Goal: Task Accomplishment & Management: Use online tool/utility

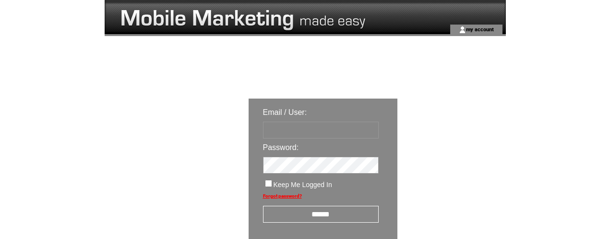
type input "********"
click at [324, 218] on input "******" at bounding box center [321, 214] width 116 height 17
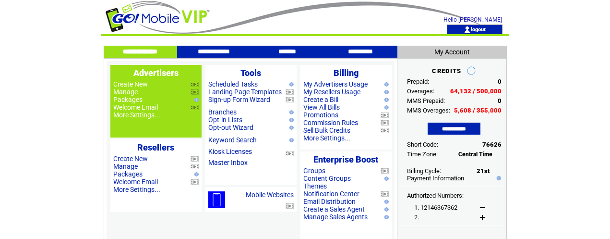
click at [132, 91] on link "Manage" at bounding box center [125, 92] width 24 height 8
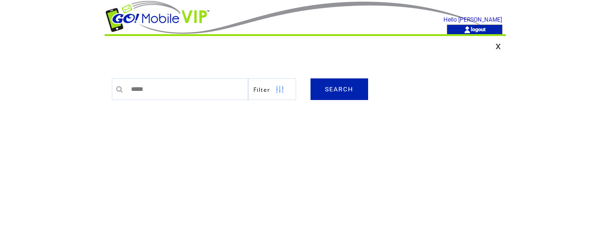
type input "*****"
click at [345, 91] on link "SEARCH" at bounding box center [340, 89] width 58 height 22
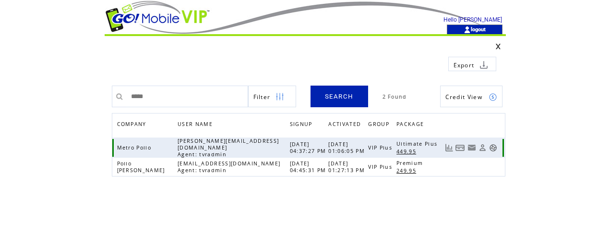
drag, startPoint x: 492, startPoint y: 144, endPoint x: 495, endPoint y: 137, distance: 7.3
click at [492, 144] on link at bounding box center [493, 148] width 8 height 8
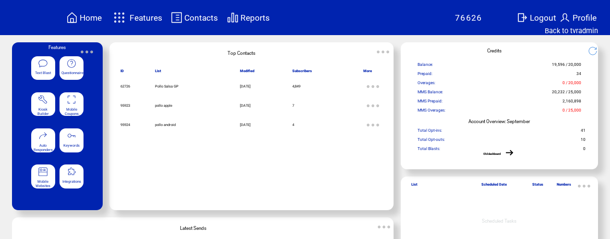
click at [150, 20] on span "Features" at bounding box center [146, 18] width 33 height 10
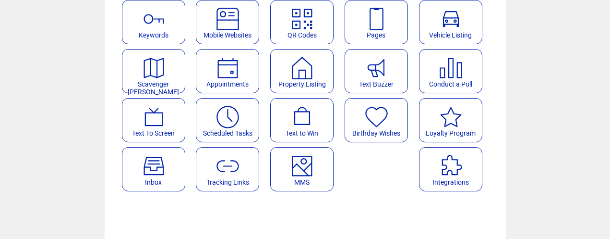
scroll to position [150, 0]
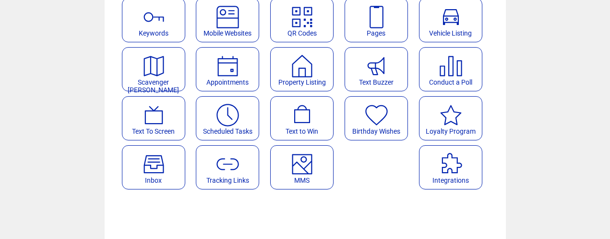
click at [316, 160] on featureicon at bounding box center [302, 161] width 62 height 22
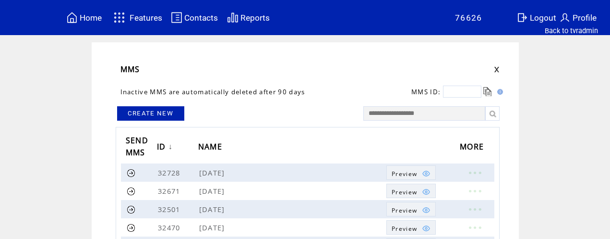
click at [169, 112] on link "CREATE NEW" at bounding box center [150, 113] width 67 height 14
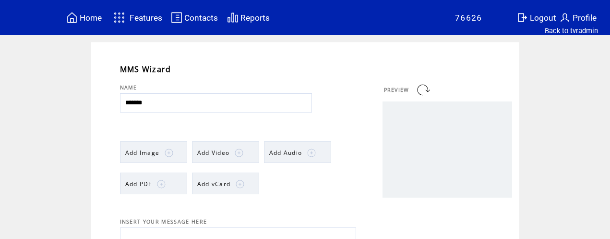
type input "*******"
click at [167, 148] on img at bounding box center [169, 152] width 9 height 9
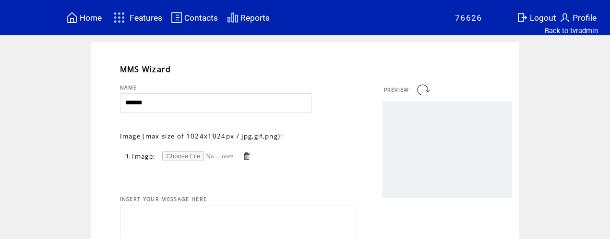
click at [177, 158] on input "file" at bounding box center [198, 156] width 72 height 10
type input "**********"
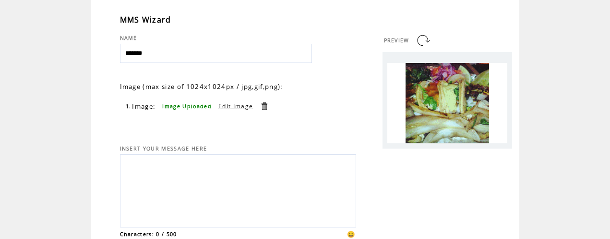
scroll to position [51, 0]
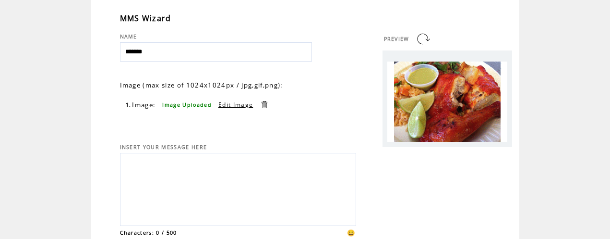
click at [200, 171] on textarea at bounding box center [238, 188] width 226 height 65
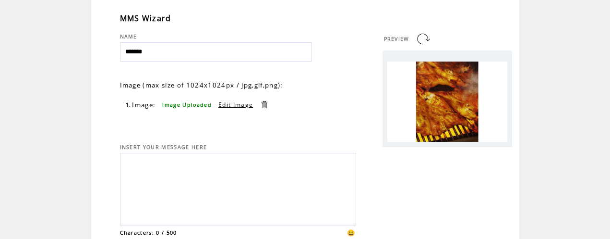
paste textarea "**********"
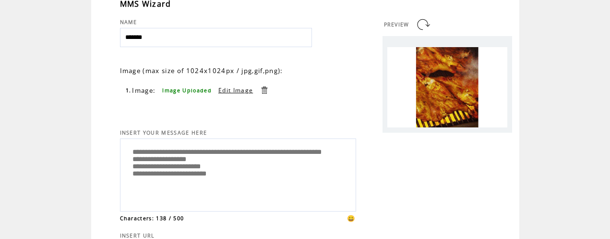
scroll to position [66, 0]
type textarea "**********"
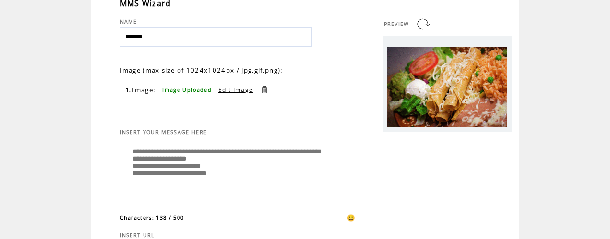
click at [421, 22] on link at bounding box center [423, 23] width 15 height 15
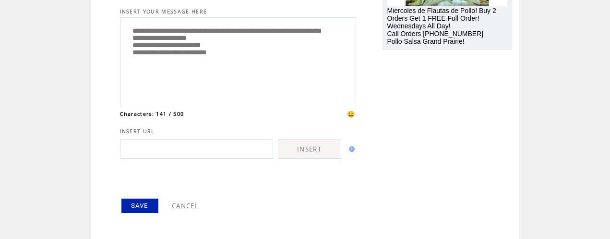
scroll to position [191, 0]
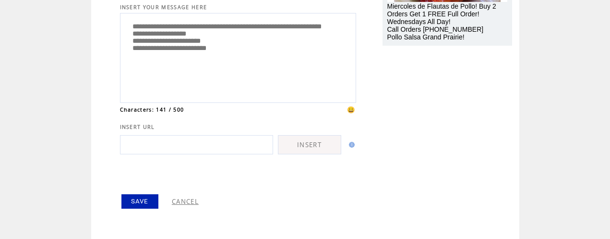
click at [139, 200] on link "SAVE" at bounding box center [140, 201] width 37 height 14
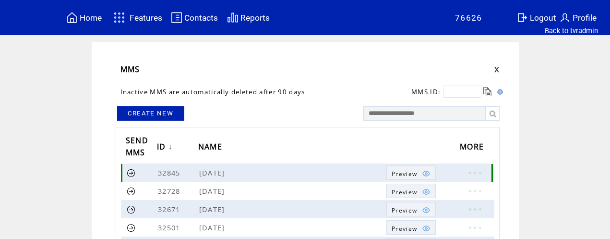
click at [130, 171] on link at bounding box center [131, 172] width 9 height 9
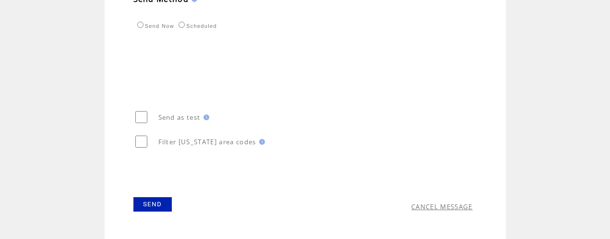
scroll to position [380, 0]
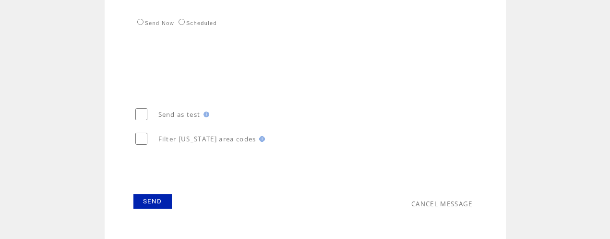
click at [160, 202] on link "SEND" at bounding box center [153, 201] width 38 height 14
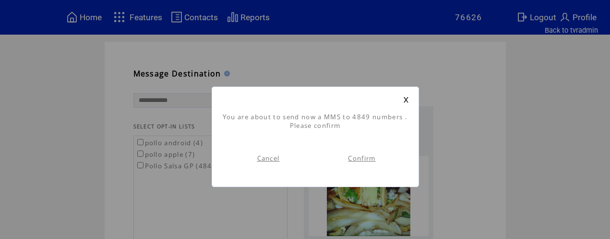
scroll to position [0, 0]
click at [372, 158] on link "Confirm" at bounding box center [361, 158] width 27 height 9
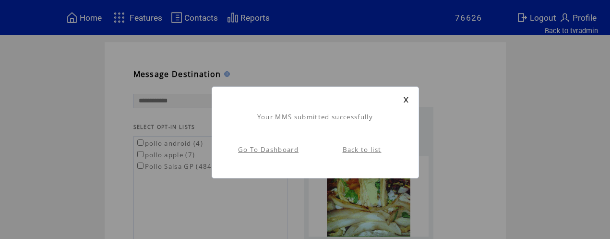
scroll to position [0, 0]
click at [282, 151] on link "Go To Dashboard" at bounding box center [268, 149] width 61 height 9
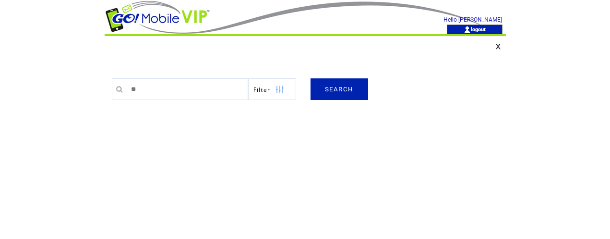
type input "**"
click at [350, 91] on link "SEARCH" at bounding box center [340, 89] width 58 height 22
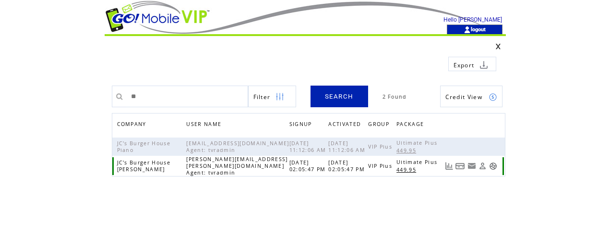
click at [495, 164] on link at bounding box center [493, 166] width 8 height 8
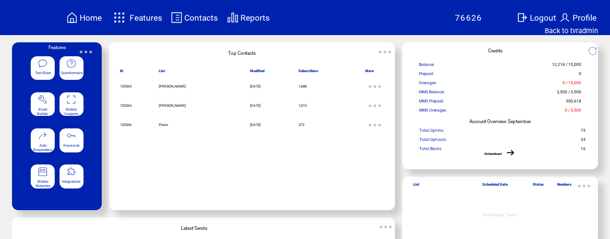
click at [150, 18] on span "Features" at bounding box center [146, 18] width 33 height 10
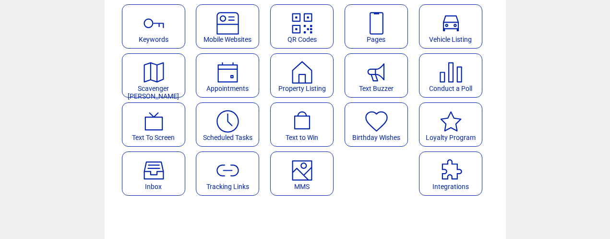
scroll to position [146, 0]
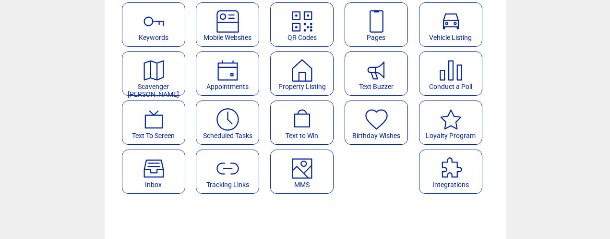
click at [252, 117] on featureicon at bounding box center [227, 116] width 62 height 22
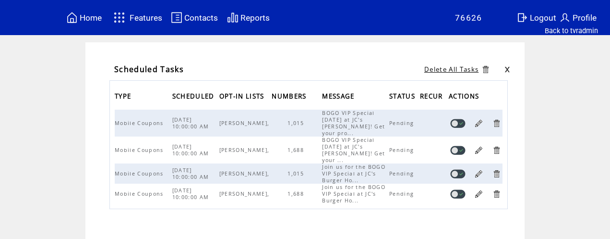
click at [498, 175] on link at bounding box center [496, 173] width 9 height 9
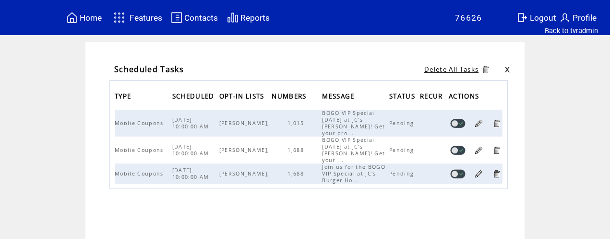
click at [500, 176] on link at bounding box center [496, 173] width 9 height 9
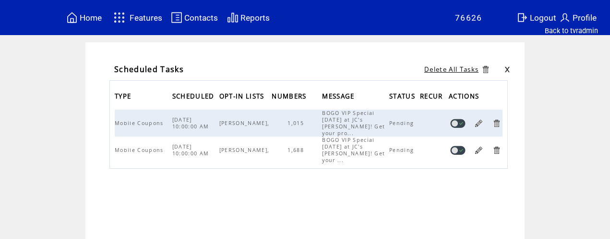
click at [262, 19] on span "Reports" at bounding box center [255, 18] width 29 height 10
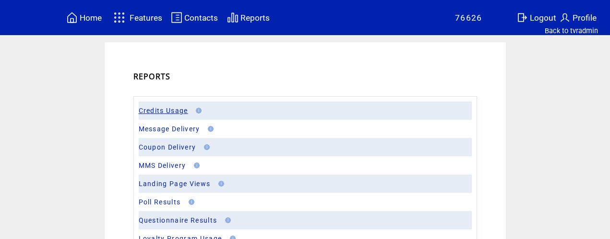
click at [163, 110] on link "Credits Usage" at bounding box center [163, 111] width 49 height 8
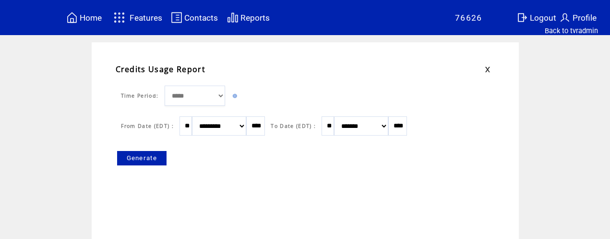
click at [142, 159] on link "Generate" at bounding box center [142, 158] width 50 height 14
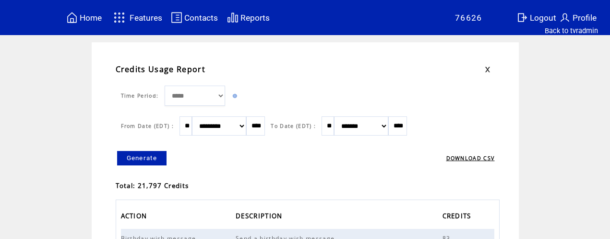
click at [89, 17] on span "Home" at bounding box center [91, 18] width 22 height 10
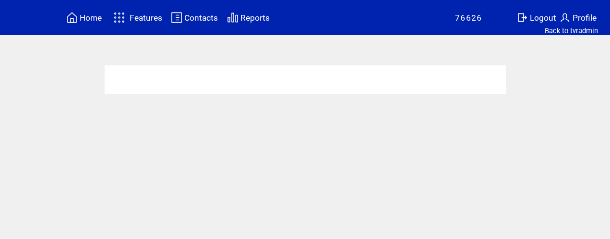
click at [206, 20] on span "Contacts" at bounding box center [201, 18] width 34 height 10
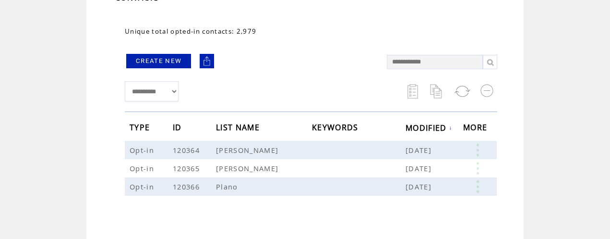
scroll to position [82, 0]
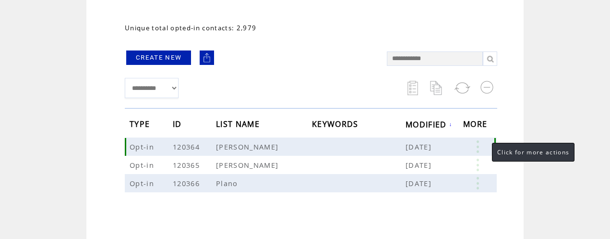
click at [477, 144] on link at bounding box center [477, 146] width 29 height 12
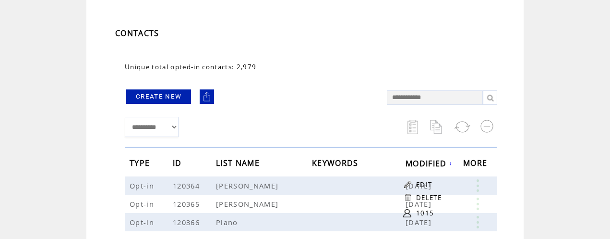
scroll to position [41, 0]
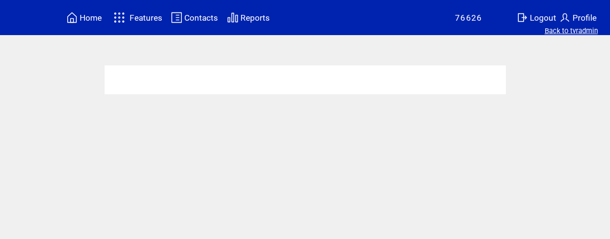
click at [564, 31] on link "Back to tvradmin" at bounding box center [571, 30] width 53 height 9
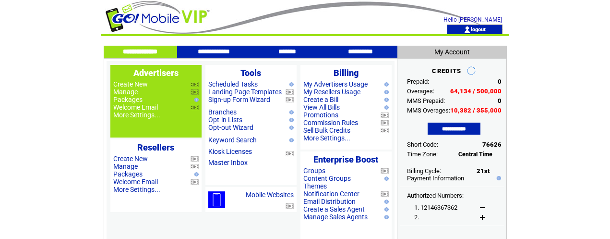
click at [130, 91] on link "Manage" at bounding box center [125, 92] width 24 height 8
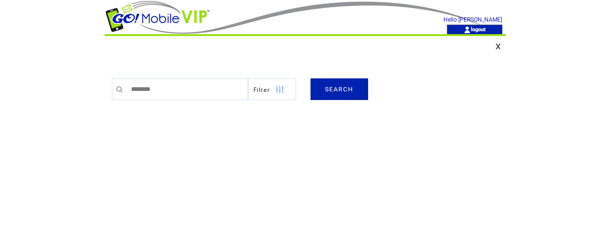
type input "********"
click at [326, 89] on link "SEARCH" at bounding box center [340, 89] width 58 height 22
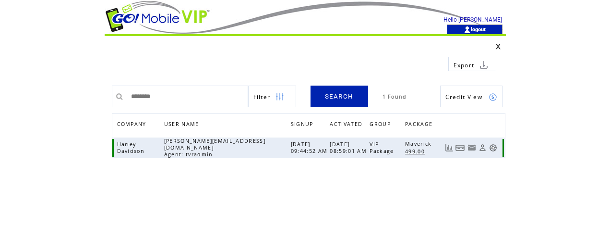
click at [494, 146] on link at bounding box center [493, 148] width 8 height 8
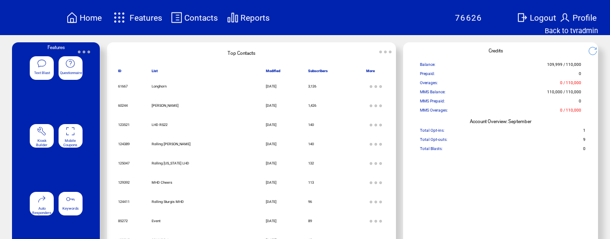
click at [255, 17] on span "Reports" at bounding box center [255, 18] width 29 height 10
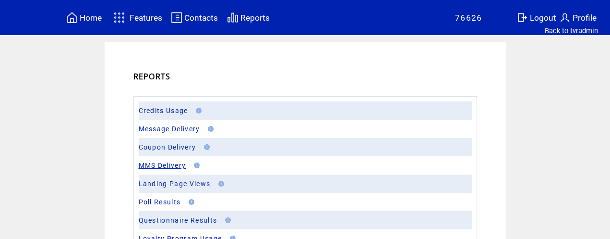
click at [168, 166] on link "MMS Delivery" at bounding box center [163, 165] width 48 height 8
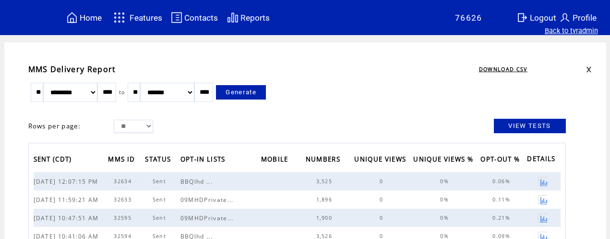
click at [553, 33] on link "Back to tvradmin" at bounding box center [571, 30] width 53 height 9
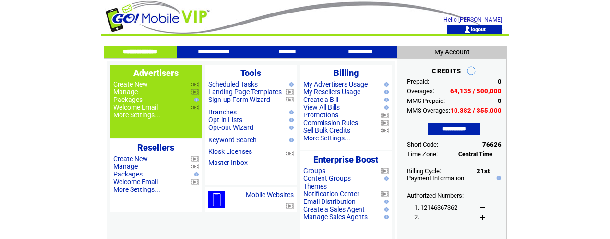
click at [133, 93] on link "Manage" at bounding box center [125, 92] width 24 height 8
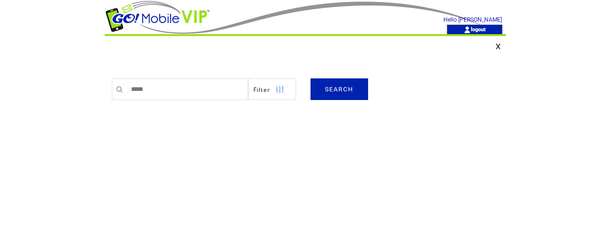
type input "*****"
click at [343, 88] on link "SEARCH" at bounding box center [340, 89] width 58 height 22
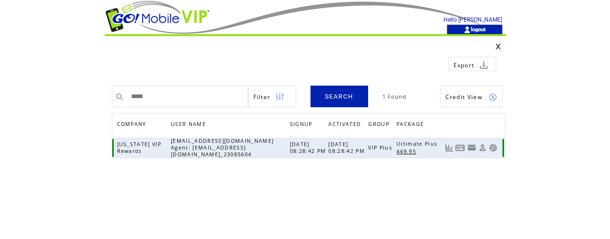
click at [494, 148] on link at bounding box center [493, 148] width 8 height 8
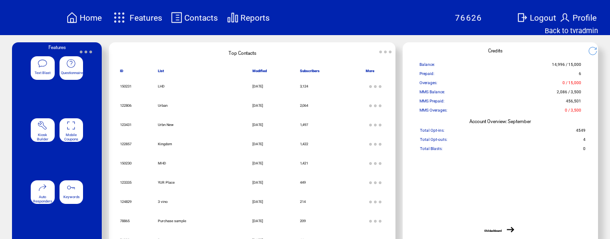
click at [251, 20] on span "Reports" at bounding box center [255, 18] width 29 height 10
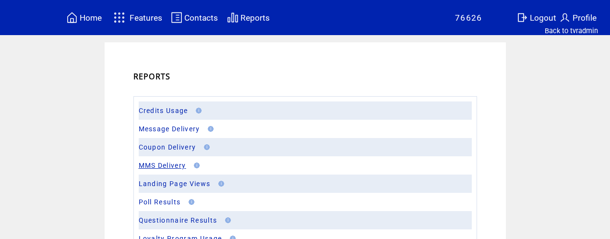
click at [168, 165] on link "MMS Delivery" at bounding box center [163, 165] width 48 height 8
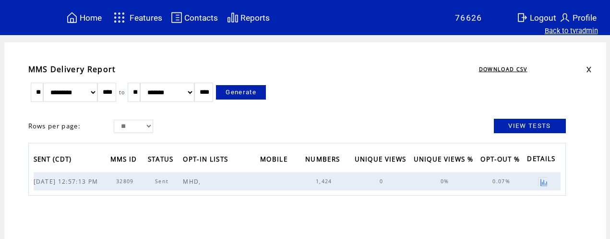
click at [584, 32] on link "Back to tvradmin" at bounding box center [571, 30] width 53 height 9
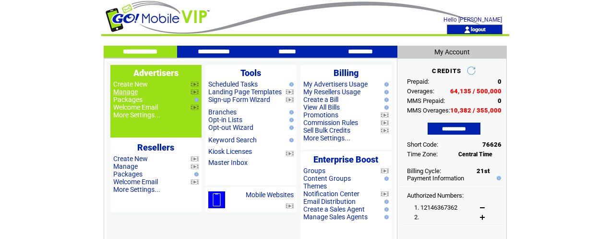
click at [132, 90] on link "Manage" at bounding box center [125, 92] width 24 height 8
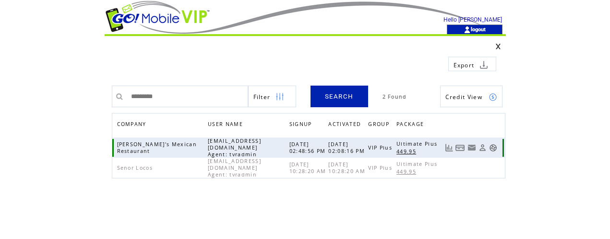
click at [495, 146] on link at bounding box center [493, 148] width 8 height 8
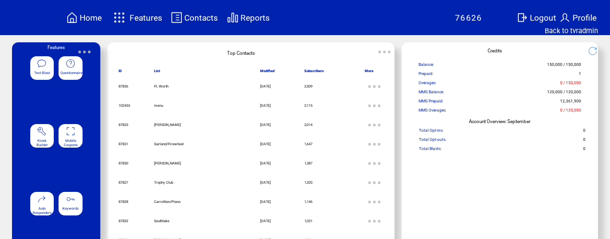
click at [259, 19] on span "Reports" at bounding box center [255, 18] width 29 height 10
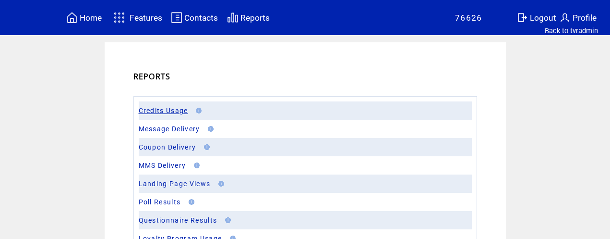
click at [163, 111] on link "Credits Usage" at bounding box center [163, 111] width 49 height 8
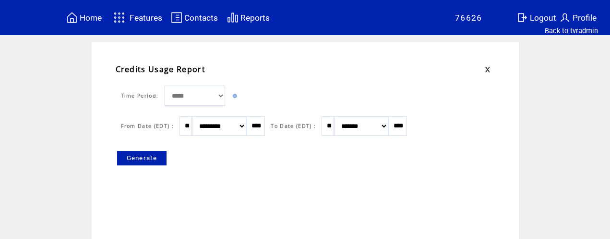
click at [146, 160] on link "Generate" at bounding box center [142, 158] width 50 height 14
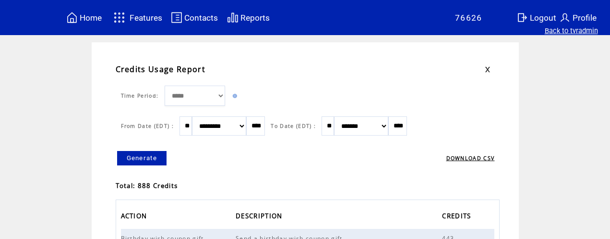
click at [570, 31] on link "Back to tvradmin" at bounding box center [571, 30] width 53 height 9
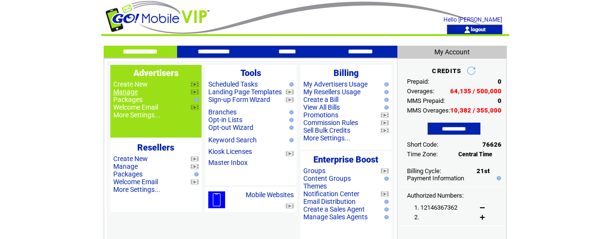
click at [133, 93] on link "Manage" at bounding box center [125, 92] width 24 height 8
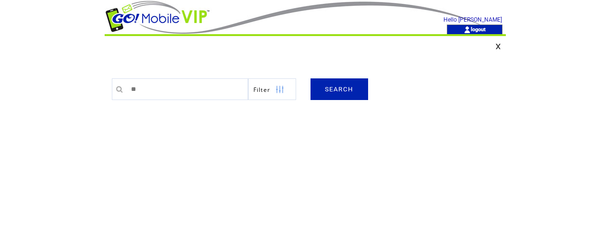
type input "********"
click at [333, 93] on link "SEARCH" at bounding box center [340, 89] width 58 height 22
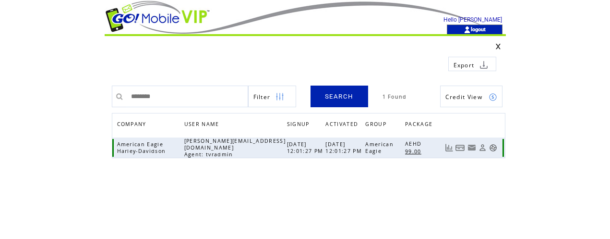
click at [495, 146] on link at bounding box center [493, 148] width 8 height 8
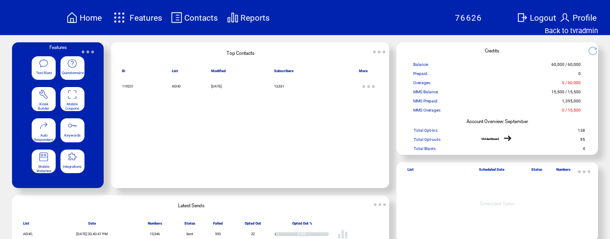
click at [263, 21] on span "Reports" at bounding box center [255, 18] width 29 height 10
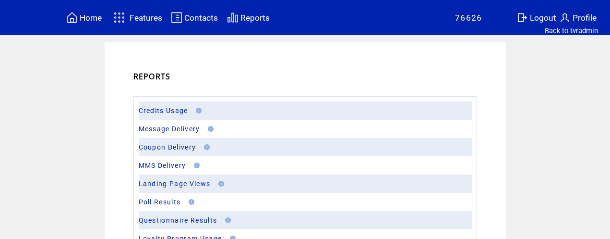
click at [183, 131] on link "Message Delivery" at bounding box center [169, 129] width 61 height 8
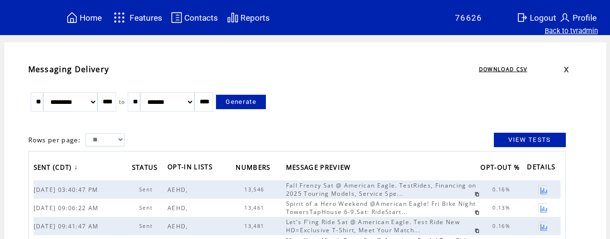
click at [557, 31] on link "Back to tvradmin" at bounding box center [571, 30] width 53 height 9
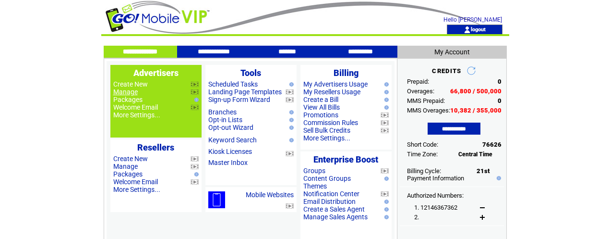
click at [131, 92] on link "Manage" at bounding box center [125, 92] width 24 height 8
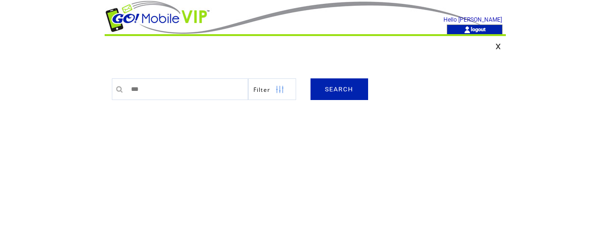
type input "***"
click at [349, 90] on link "SEARCH" at bounding box center [340, 89] width 58 height 22
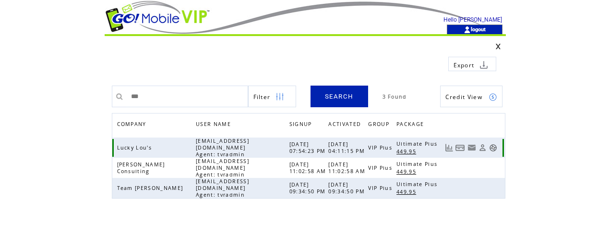
click at [495, 146] on link at bounding box center [493, 148] width 8 height 8
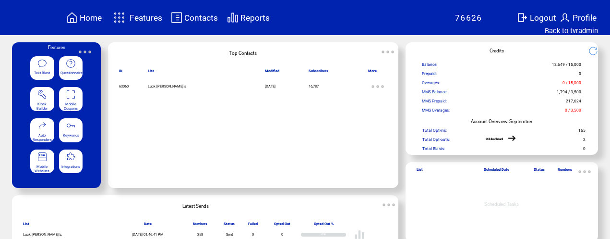
click at [259, 19] on span "Reports" at bounding box center [255, 18] width 29 height 10
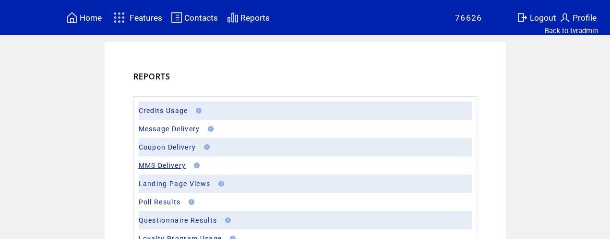
click at [163, 164] on link "MMS Delivery" at bounding box center [163, 165] width 48 height 8
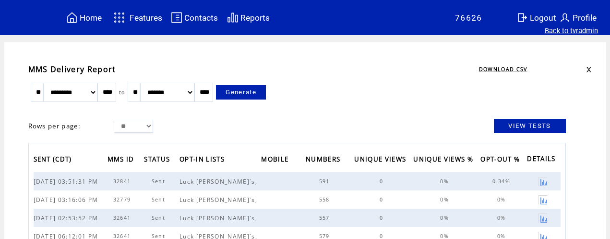
click at [576, 31] on link "Back to tvradmin" at bounding box center [571, 30] width 53 height 9
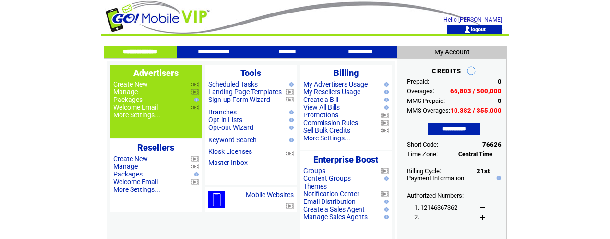
click at [130, 93] on link "Manage" at bounding box center [125, 92] width 24 height 8
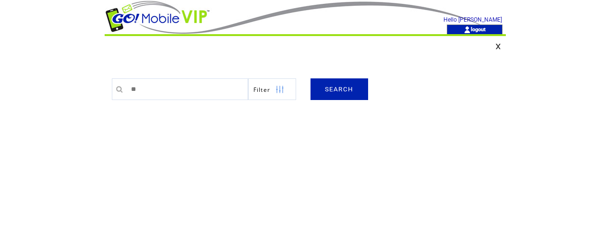
type input "*****"
click at [334, 94] on link "SEARCH" at bounding box center [340, 89] width 58 height 22
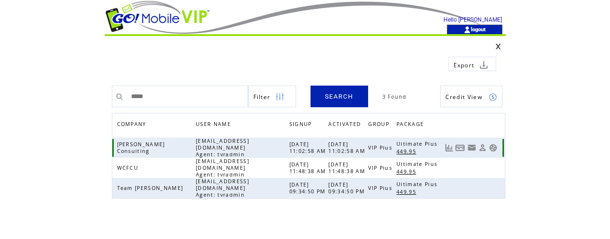
click at [495, 145] on link at bounding box center [493, 148] width 8 height 8
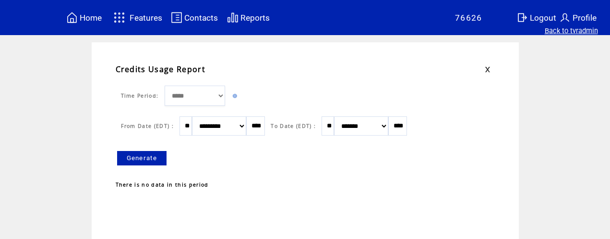
click at [558, 34] on link "Back to tvradmin" at bounding box center [571, 30] width 53 height 9
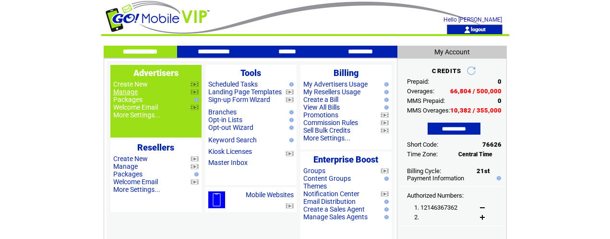
click at [137, 93] on link "Manage" at bounding box center [125, 92] width 24 height 8
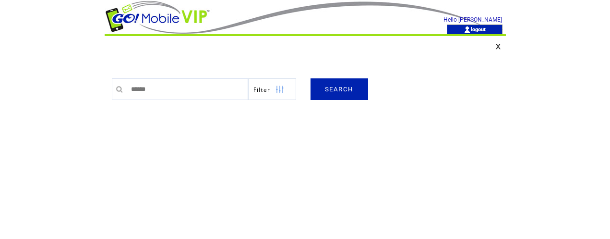
type input "******"
click at [336, 90] on link "SEARCH" at bounding box center [340, 89] width 58 height 22
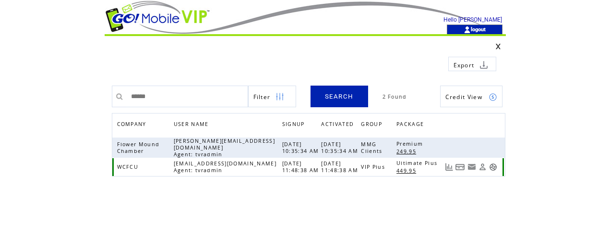
click at [495, 164] on link at bounding box center [493, 167] width 8 height 8
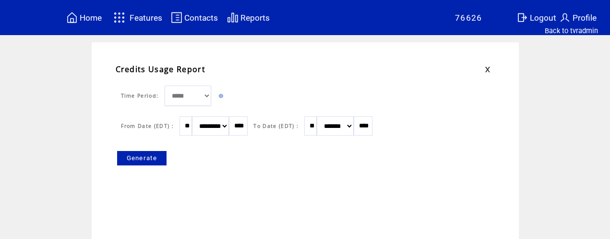
click at [137, 161] on link "Generate" at bounding box center [142, 158] width 50 height 14
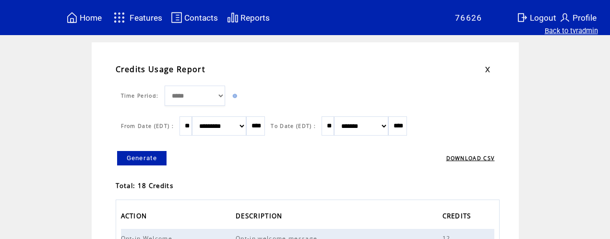
click at [577, 31] on link "Back to tvradmin" at bounding box center [571, 30] width 53 height 9
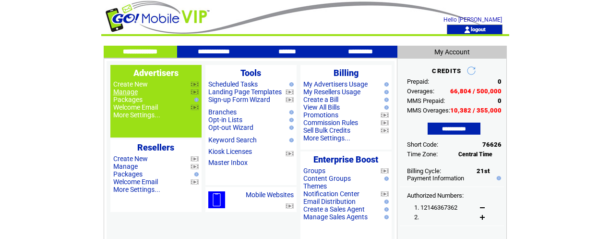
click at [134, 93] on link "Manage" at bounding box center [125, 92] width 24 height 8
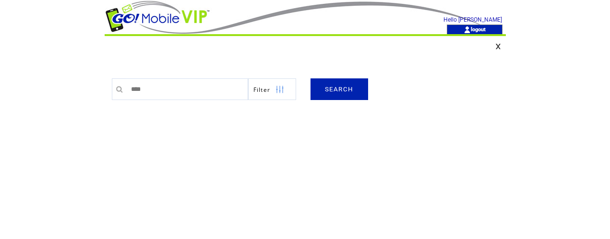
type input "****"
click at [326, 86] on link "SEARCH" at bounding box center [340, 89] width 58 height 22
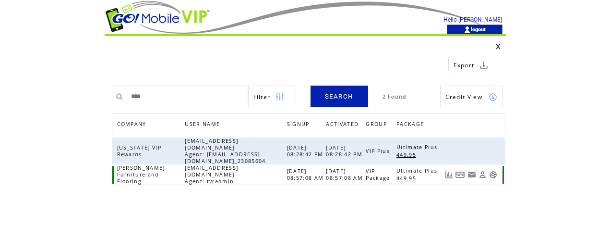
click at [495, 171] on link at bounding box center [493, 175] width 8 height 8
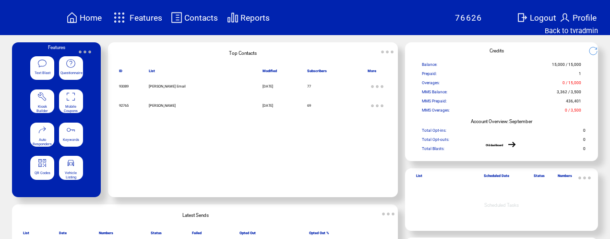
click at [260, 19] on span "Reports" at bounding box center [255, 18] width 29 height 10
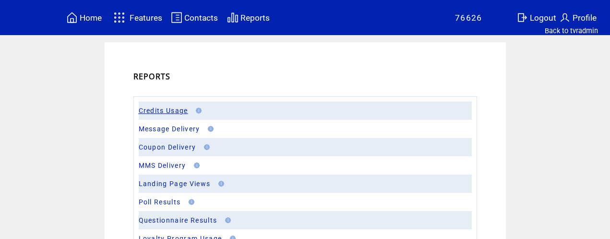
click at [162, 109] on link "Credits Usage" at bounding box center [163, 111] width 49 height 8
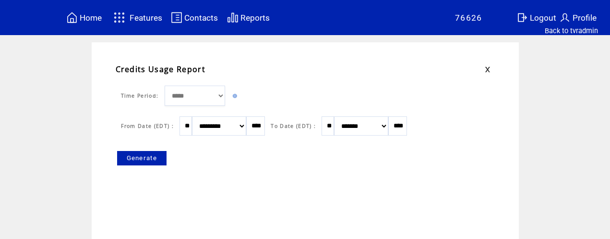
click at [151, 155] on link "Generate" at bounding box center [142, 158] width 50 height 14
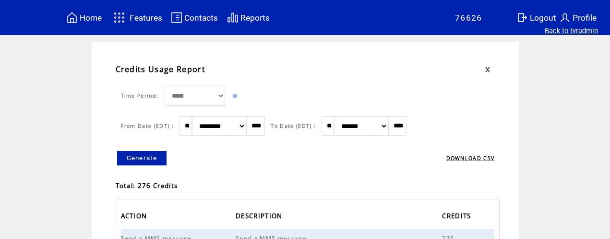
click at [585, 33] on link "Back to tvradmin" at bounding box center [571, 30] width 53 height 9
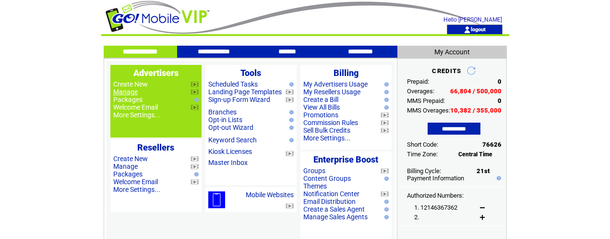
click at [133, 92] on link "Manage" at bounding box center [125, 92] width 24 height 8
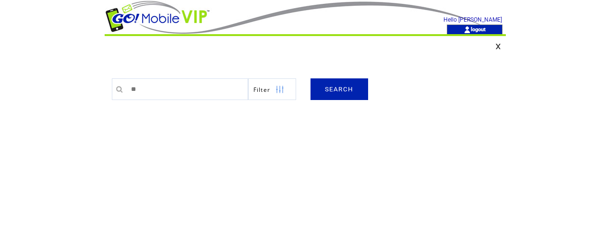
type input "********"
click at [341, 93] on link "SEARCH" at bounding box center [340, 89] width 58 height 22
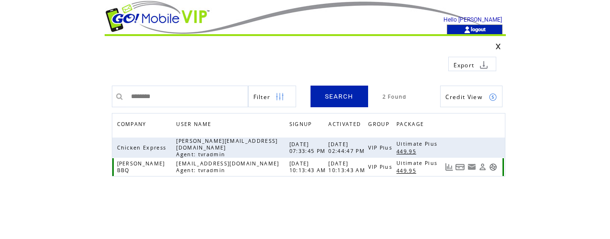
click at [493, 163] on link at bounding box center [493, 167] width 8 height 8
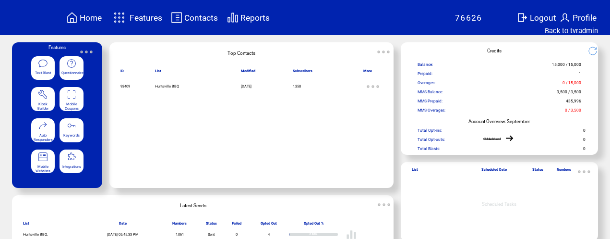
click at [256, 18] on span "Reports" at bounding box center [255, 18] width 29 height 10
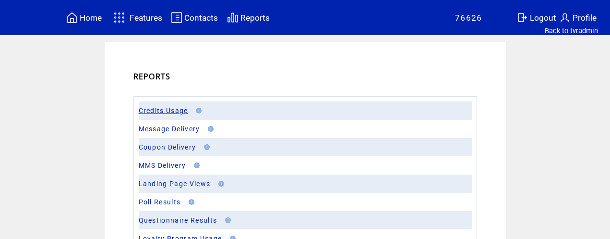
click at [159, 109] on link "Credits Usage" at bounding box center [163, 111] width 49 height 8
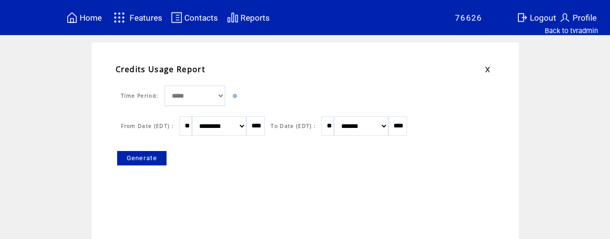
click at [150, 159] on link "Generate" at bounding box center [142, 158] width 50 height 14
click at [552, 34] on link "Back to tvradmin" at bounding box center [571, 30] width 53 height 9
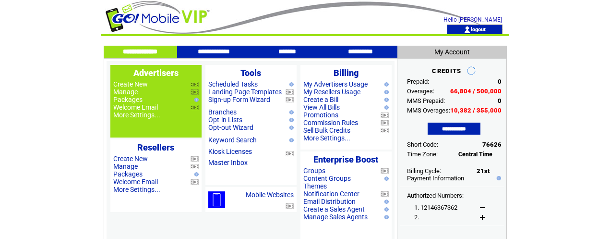
click at [131, 94] on link "Manage" at bounding box center [125, 92] width 24 height 8
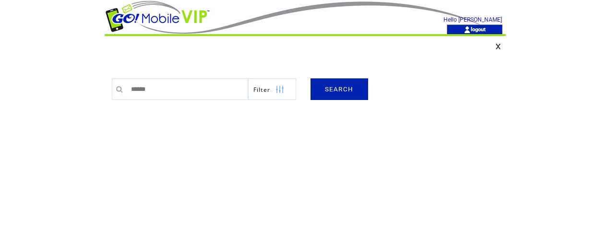
type input "******"
click at [340, 87] on link "SEARCH" at bounding box center [340, 89] width 58 height 22
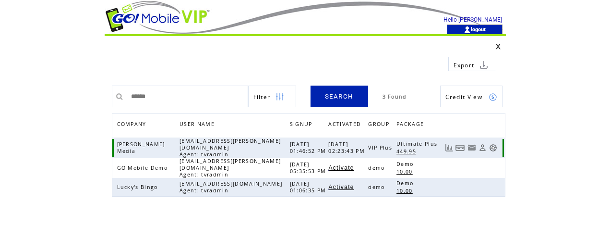
click at [495, 145] on link at bounding box center [493, 148] width 8 height 8
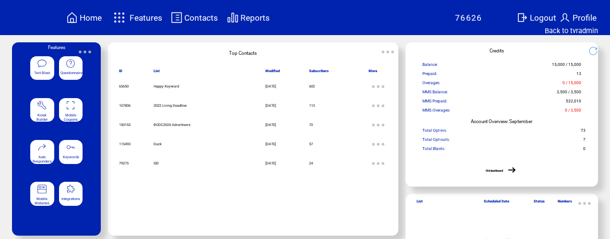
drag, startPoint x: 0, startPoint y: 0, endPoint x: 260, endPoint y: 17, distance: 260.9
click at [261, 16] on span "Reports" at bounding box center [255, 18] width 29 height 10
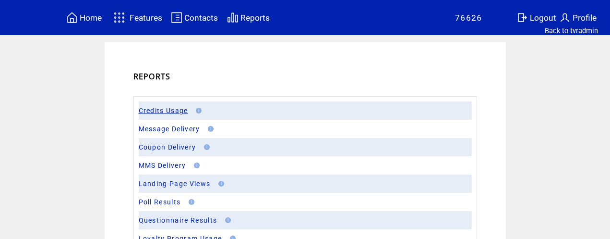
click at [163, 112] on link "Credits Usage" at bounding box center [163, 111] width 49 height 8
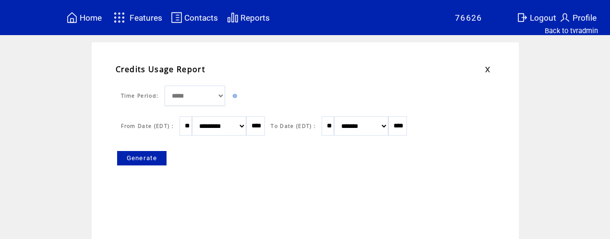
click at [147, 155] on link "Generate" at bounding box center [142, 158] width 50 height 14
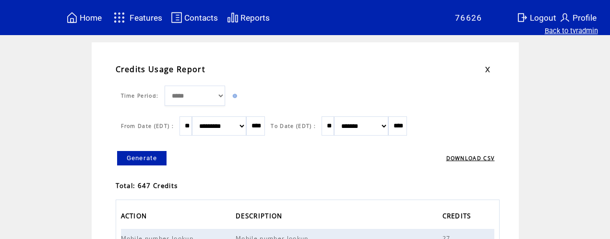
click at [554, 33] on link "Back to tvradmin" at bounding box center [571, 30] width 53 height 9
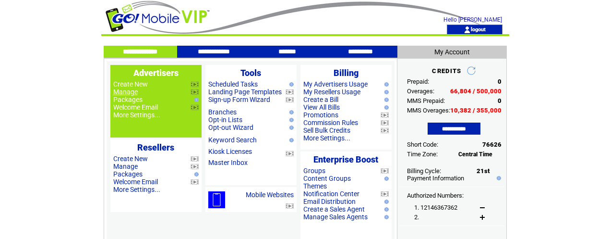
click at [133, 94] on link "Manage" at bounding box center [125, 92] width 24 height 8
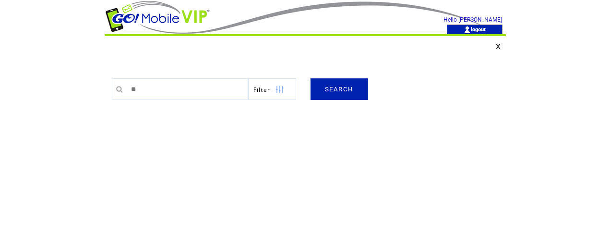
type input "******"
click at [354, 90] on link "SEARCH" at bounding box center [340, 89] width 58 height 22
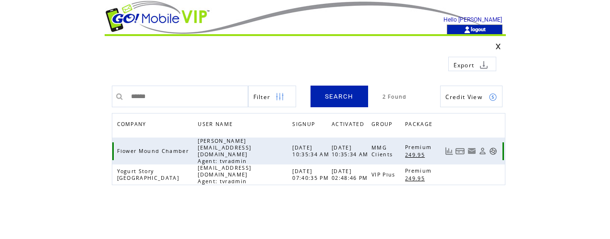
click at [493, 147] on link at bounding box center [493, 151] width 8 height 8
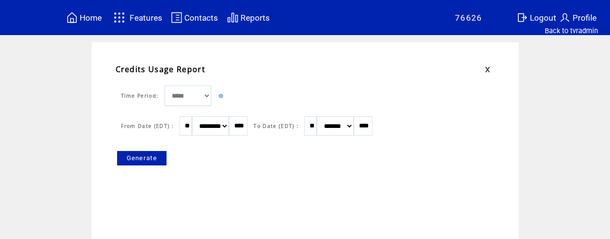
click at [146, 160] on link "Generate" at bounding box center [142, 158] width 50 height 14
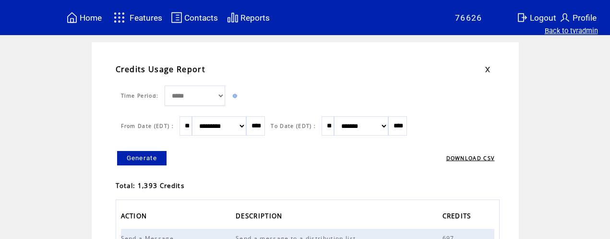
click at [567, 32] on link "Back to tvradmin" at bounding box center [571, 30] width 53 height 9
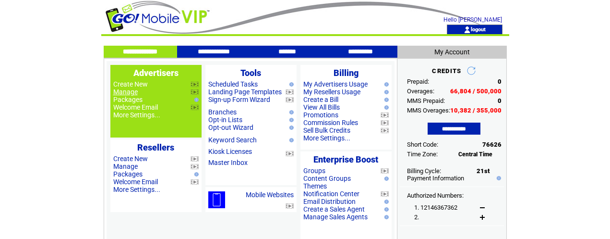
click at [132, 92] on link "Manage" at bounding box center [125, 92] width 24 height 8
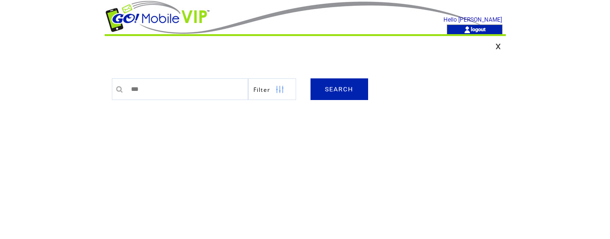
type input "****"
click at [334, 89] on link "SEARCH" at bounding box center [340, 89] width 58 height 22
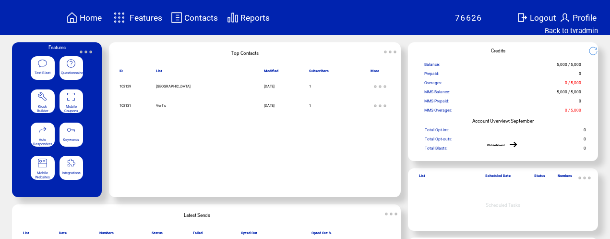
click at [251, 18] on span "Reports" at bounding box center [255, 18] width 29 height 10
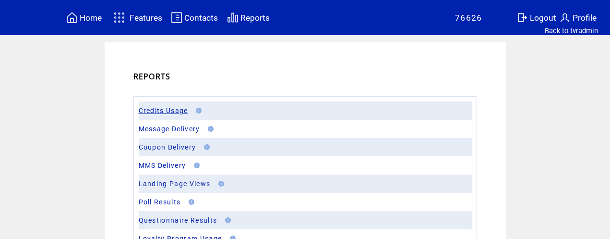
click at [158, 110] on link "Credits Usage" at bounding box center [163, 111] width 49 height 8
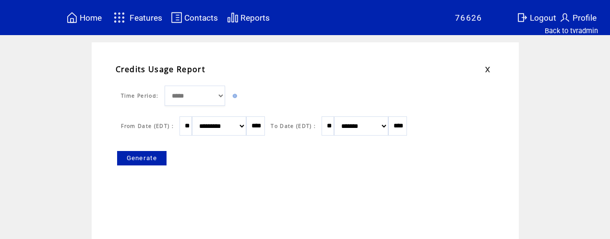
click at [151, 159] on link "Generate" at bounding box center [142, 158] width 50 height 14
click at [558, 33] on link "Back to tvradmin" at bounding box center [571, 30] width 53 height 9
